Goal: Task Accomplishment & Management: Complete application form

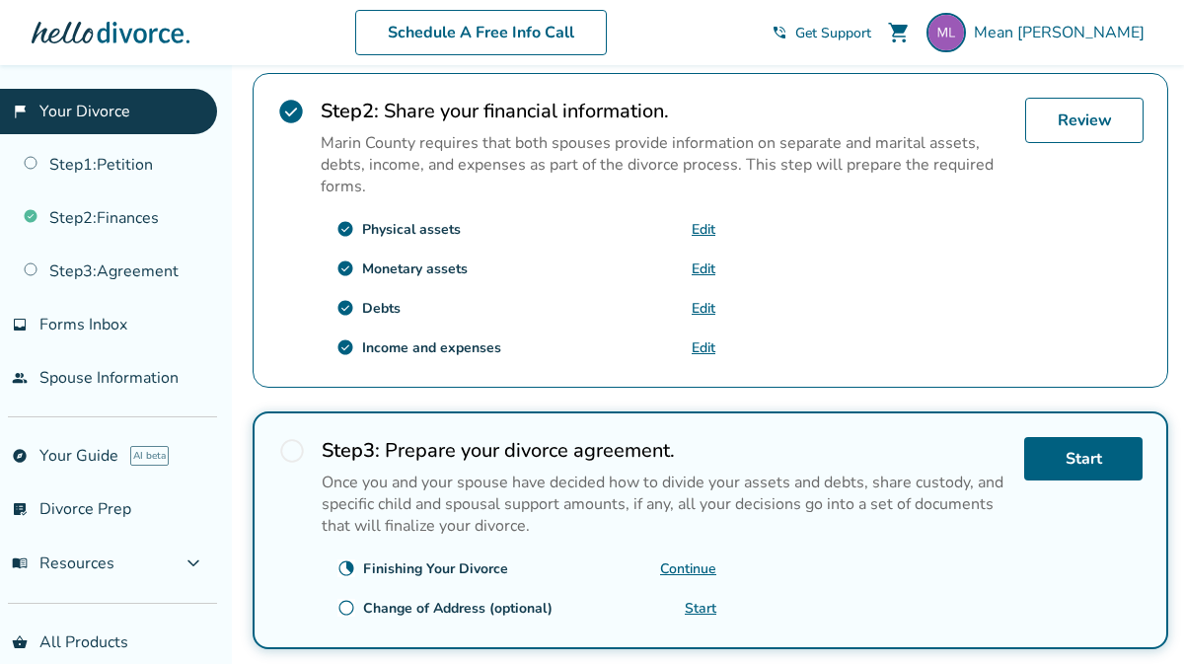
scroll to position [610, 0]
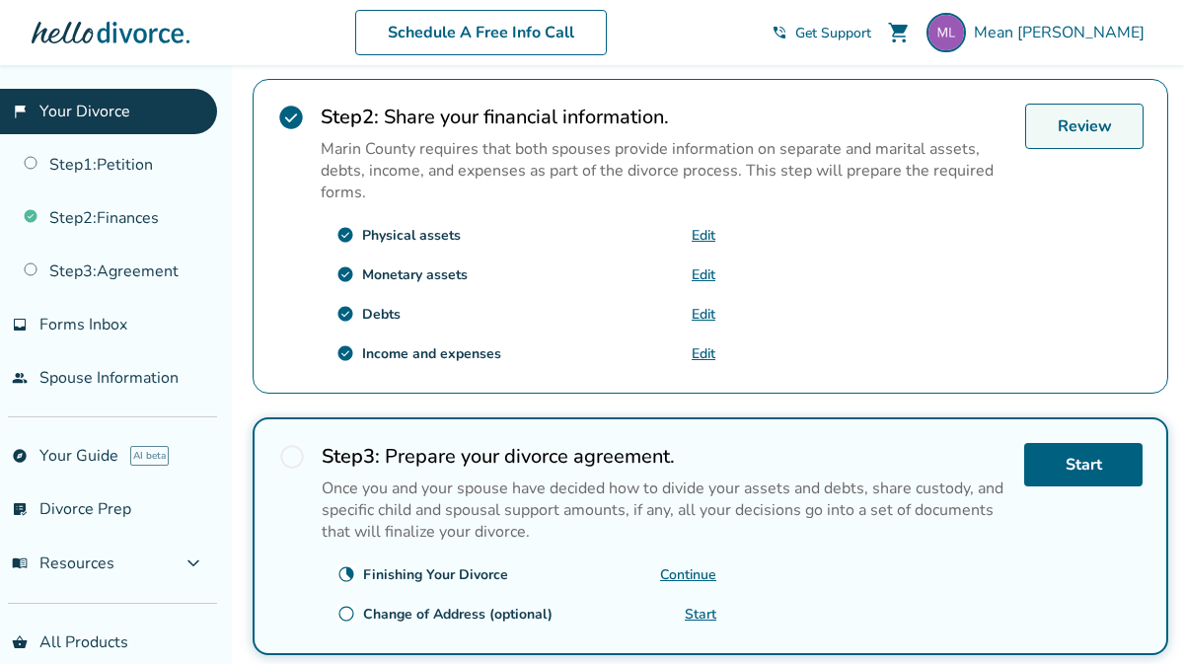
click at [1074, 131] on link "Review" at bounding box center [1084, 126] width 118 height 45
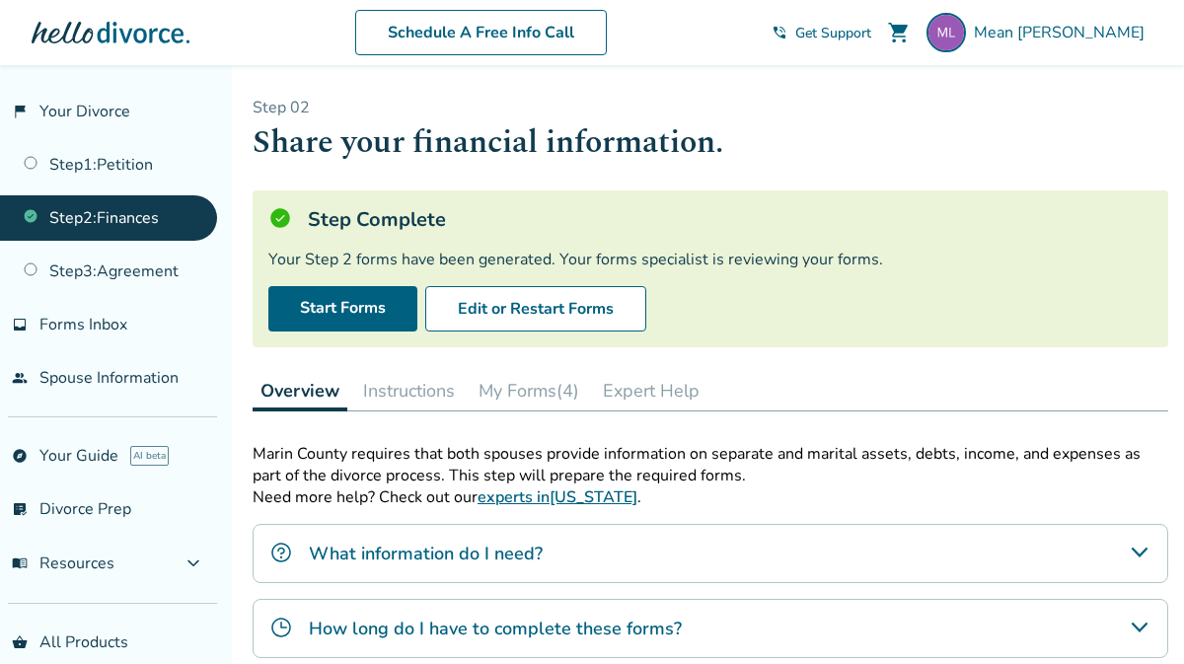
click at [524, 389] on button "My Forms (4)" at bounding box center [529, 390] width 116 height 39
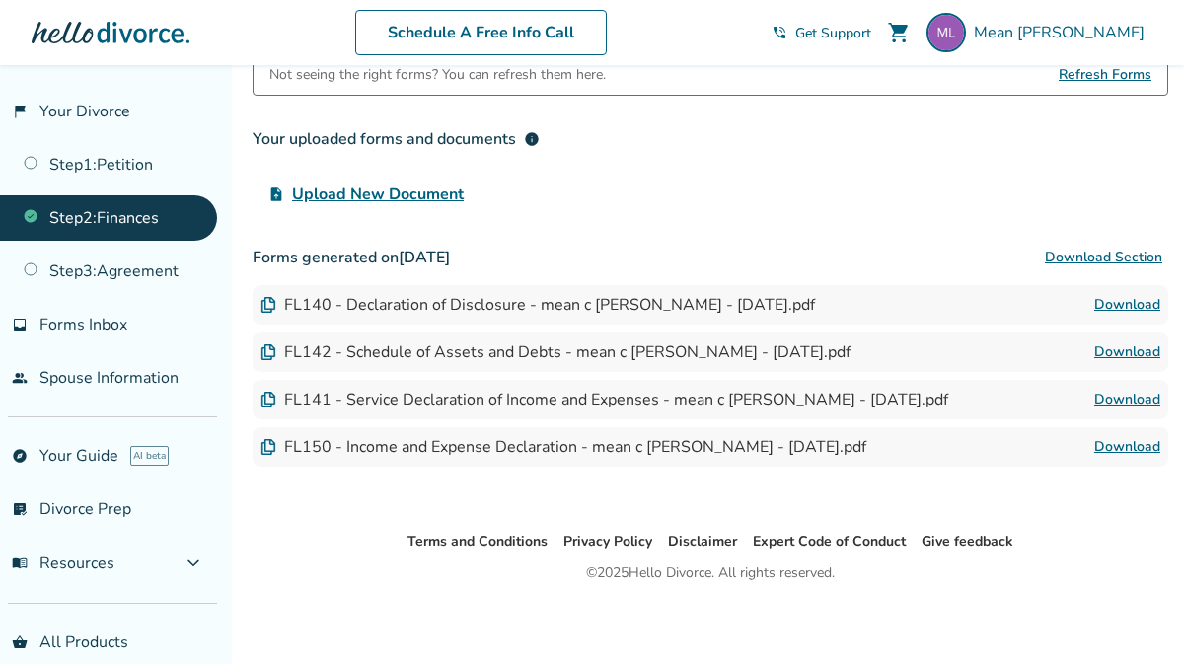
scroll to position [392, 0]
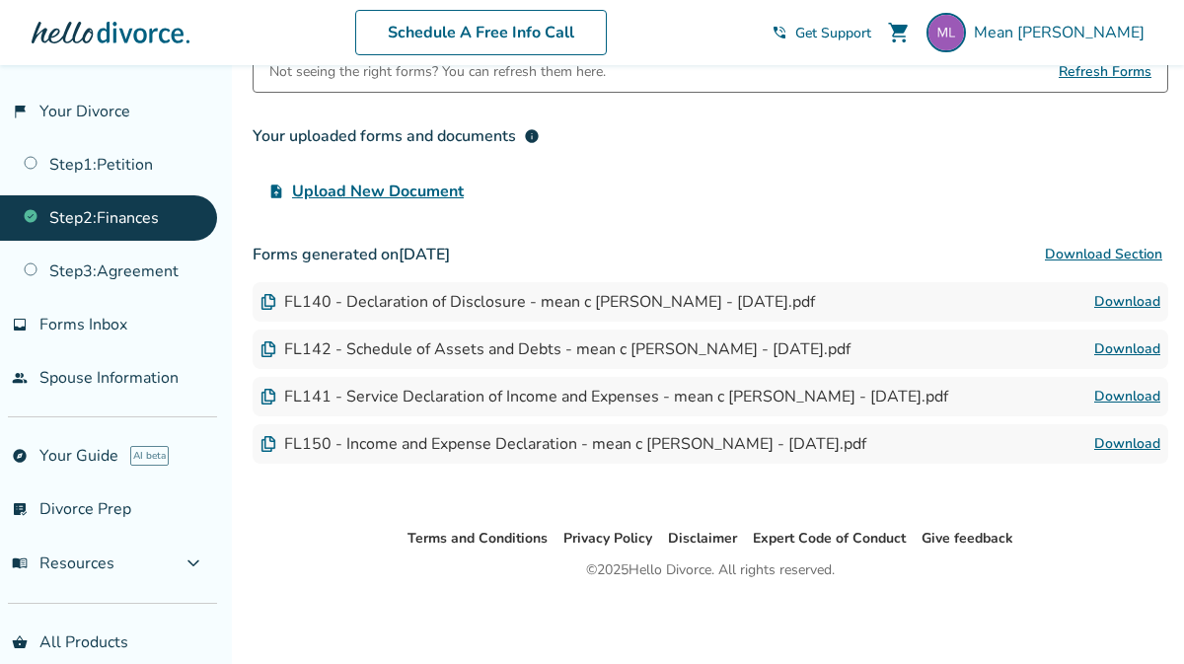
click at [300, 447] on div "FL150 - Income and Expense Declaration - mean c [PERSON_NAME] - [DATE].pdf" at bounding box center [563, 444] width 606 height 22
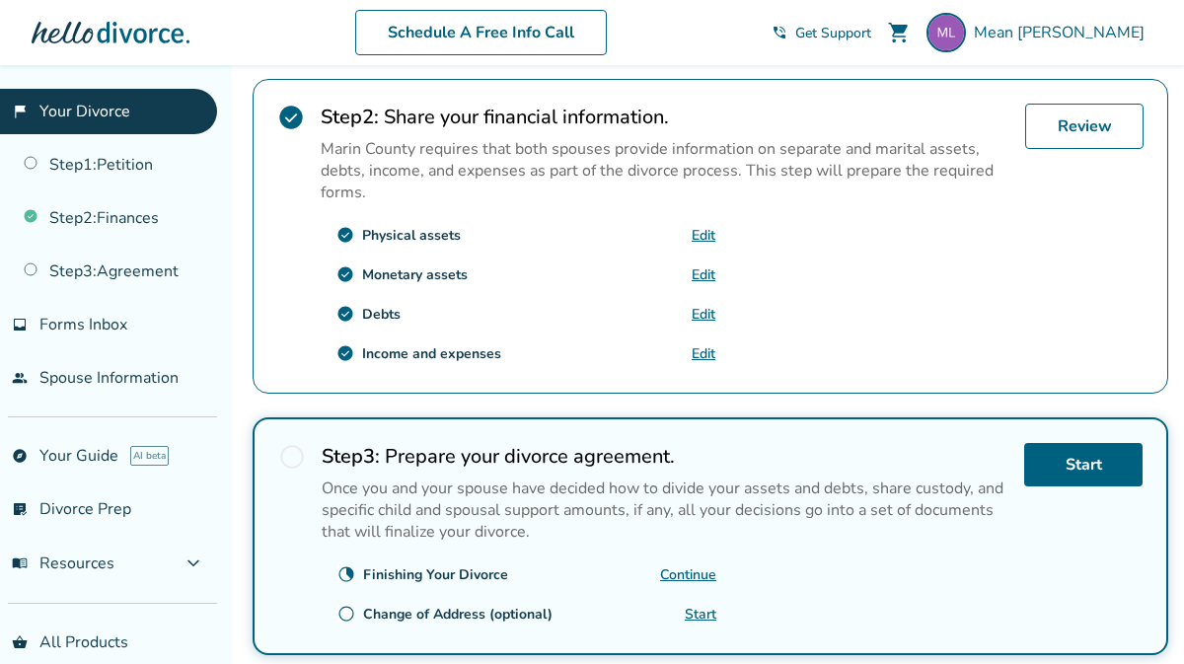
scroll to position [611, 0]
